Goal: Transaction & Acquisition: Purchase product/service

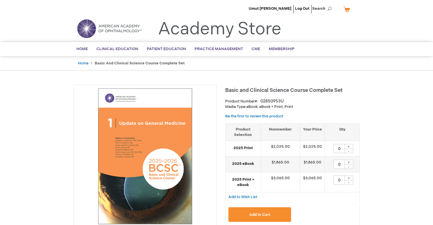
click at [345, 10] on link "My Cart" at bounding box center [349, 9] width 14 height 10
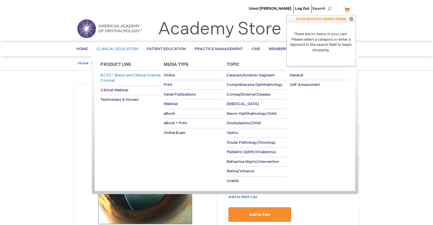
click at [118, 81] on span "BCSC® (Basic and Clinical Science Course)" at bounding box center [131, 78] width 60 height 10
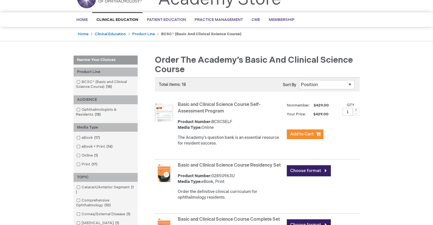
scroll to position [29, 0]
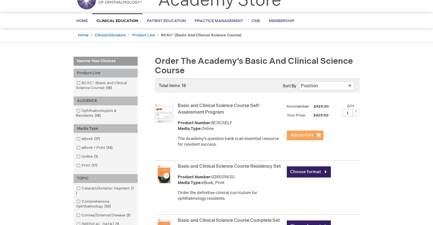
click at [318, 137] on button "Add to Cart" at bounding box center [305, 136] width 37 height 10
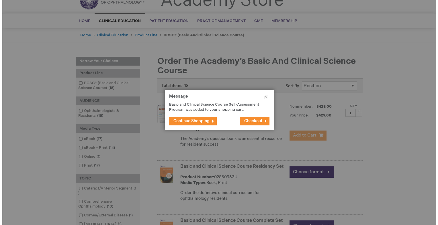
scroll to position [0, 0]
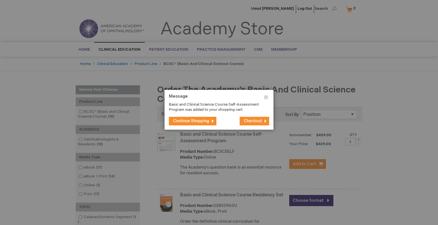
click at [246, 117] on button "Checkout" at bounding box center [253, 121] width 29 height 9
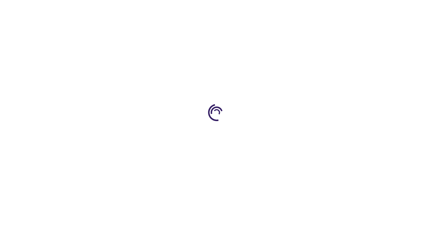
select select "TR"
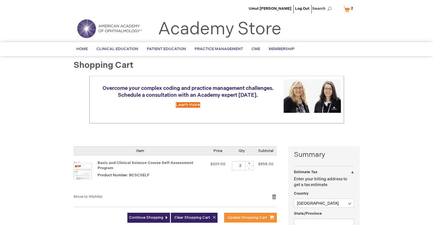
click at [252, 169] on div "-" at bounding box center [249, 168] width 9 height 5
type input "1"
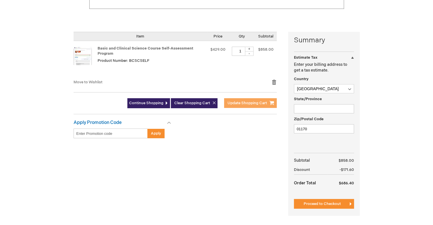
click at [264, 102] on span "Update Shopping Cart" at bounding box center [248, 103] width 40 height 5
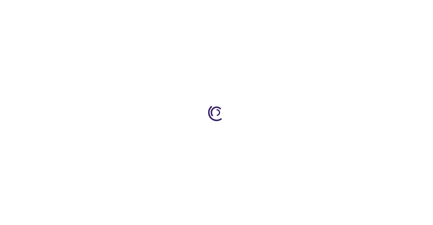
select select "TR"
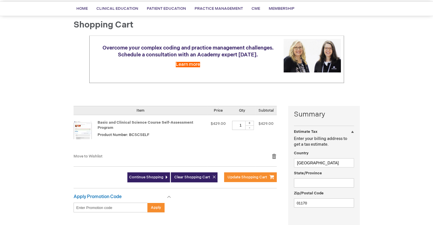
scroll to position [86, 0]
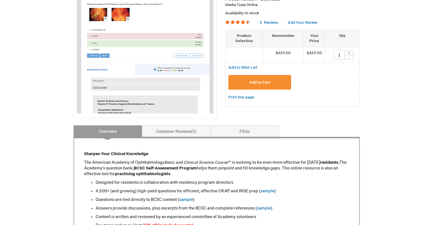
scroll to position [143, 0]
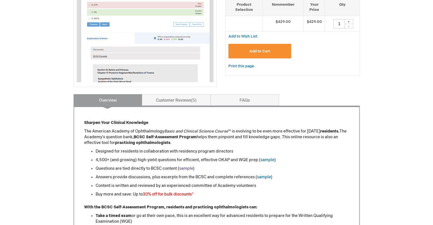
click at [182, 168] on link "sample" at bounding box center [186, 168] width 14 height 5
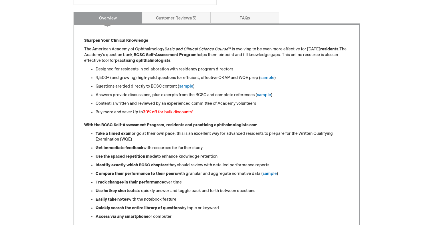
scroll to position [54, 0]
